Goal: Task Accomplishment & Management: Use online tool/utility

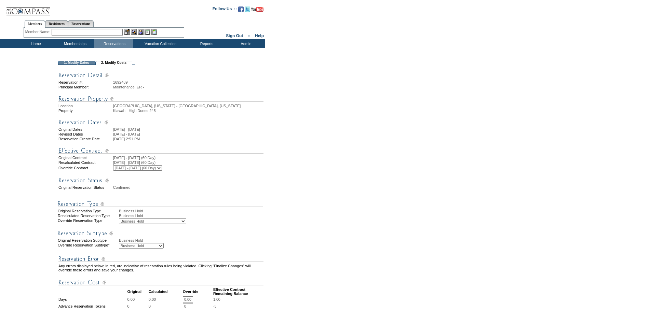
click at [147, 249] on select "Business Hold Pending Prospect Hold" at bounding box center [141, 245] width 45 height 5
select select "PropMaintBusinessHold-PendingProspHold"
click at [119, 249] on select "Business Hold Pending Prospect Hold" at bounding box center [141, 245] width 45 height 5
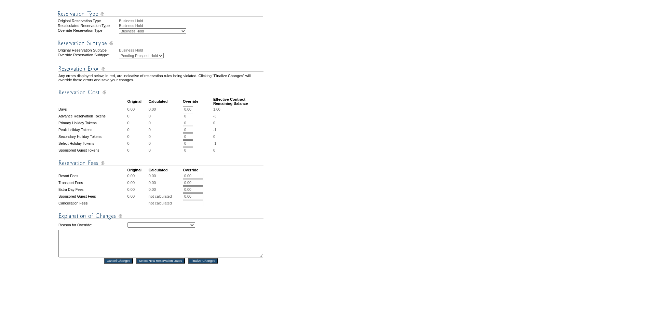
scroll to position [265, 0]
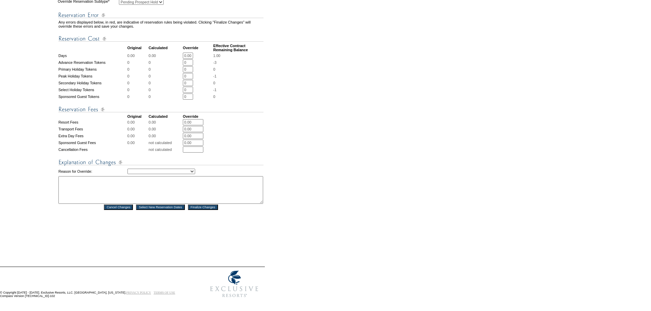
click at [195, 169] on select "Creating Continuous Stay Days Rebooked After Cancellation Editing Occupant Expe…" at bounding box center [161, 171] width 68 height 5
select select "1039"
click at [127, 169] on select "Creating Continuous Stay Days Rebooked After Cancellation Editing Occupant Expe…" at bounding box center [161, 171] width 68 height 5
click at [94, 179] on textarea at bounding box center [160, 190] width 205 height 28
paste textarea "SH: [PERSON_NAME]: [PERSON_NAME]"
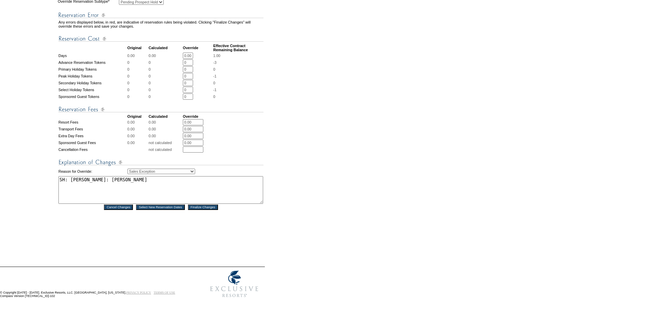
type textarea "SH: [PERSON_NAME]: [PERSON_NAME]"
click at [200, 205] on input "Finalize Changes" at bounding box center [203, 207] width 30 height 5
